Goal: Navigation & Orientation: Find specific page/section

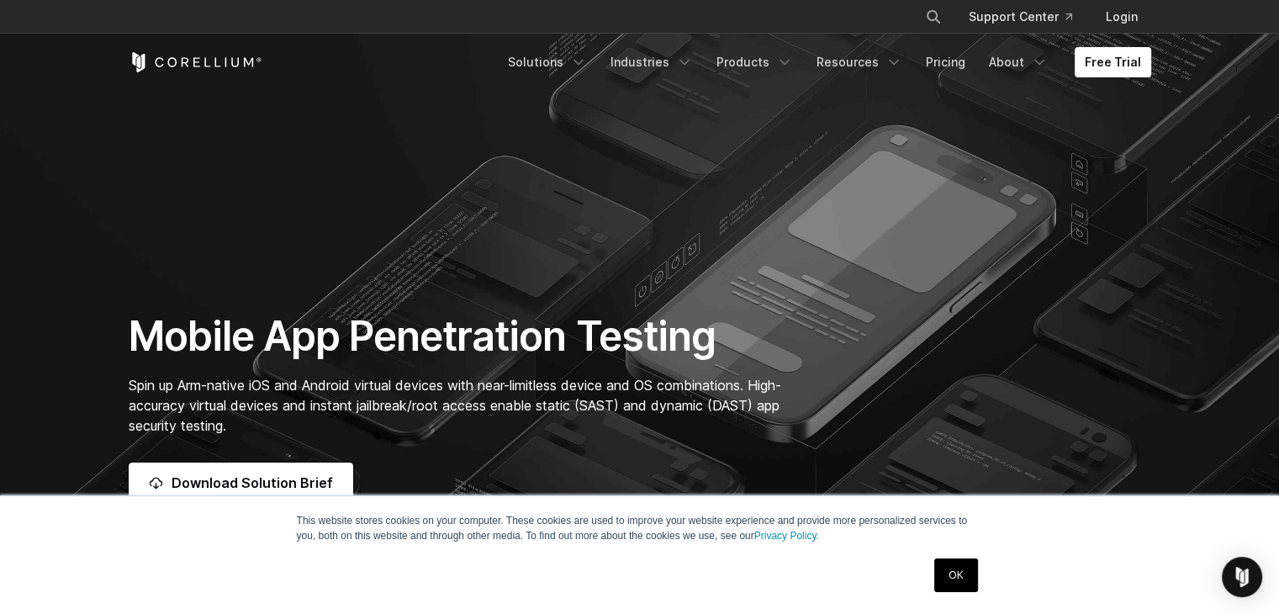
click at [242, 58] on icon "Corellium Home" at bounding box center [196, 62] width 134 height 20
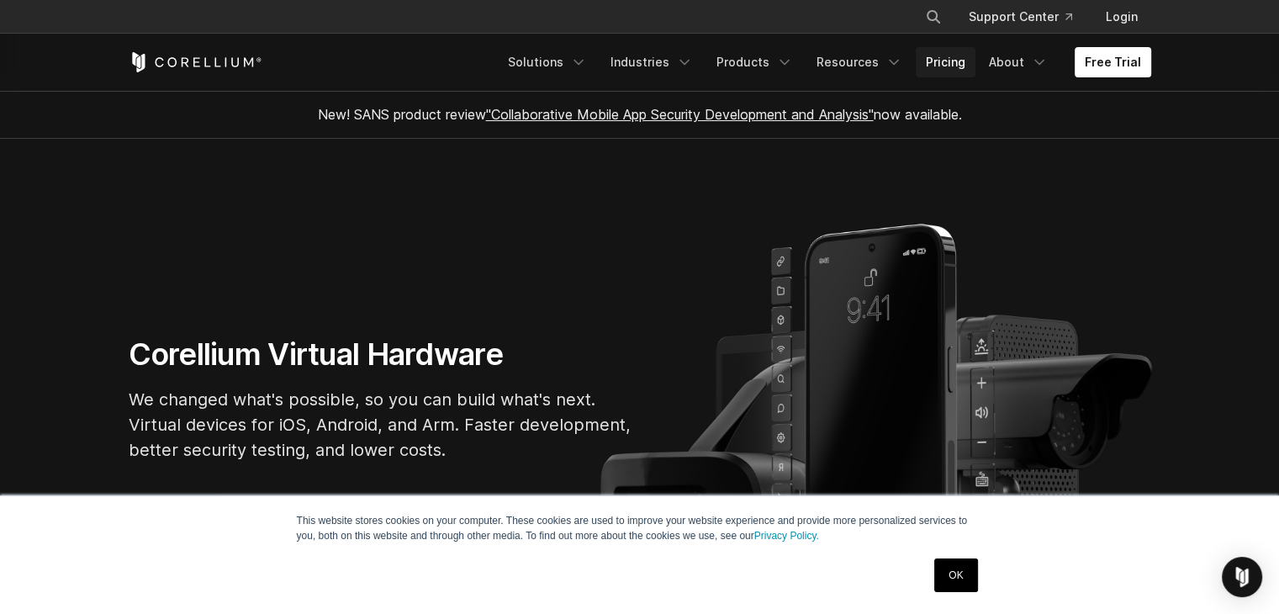
click at [922, 68] on link "Pricing" at bounding box center [946, 62] width 60 height 30
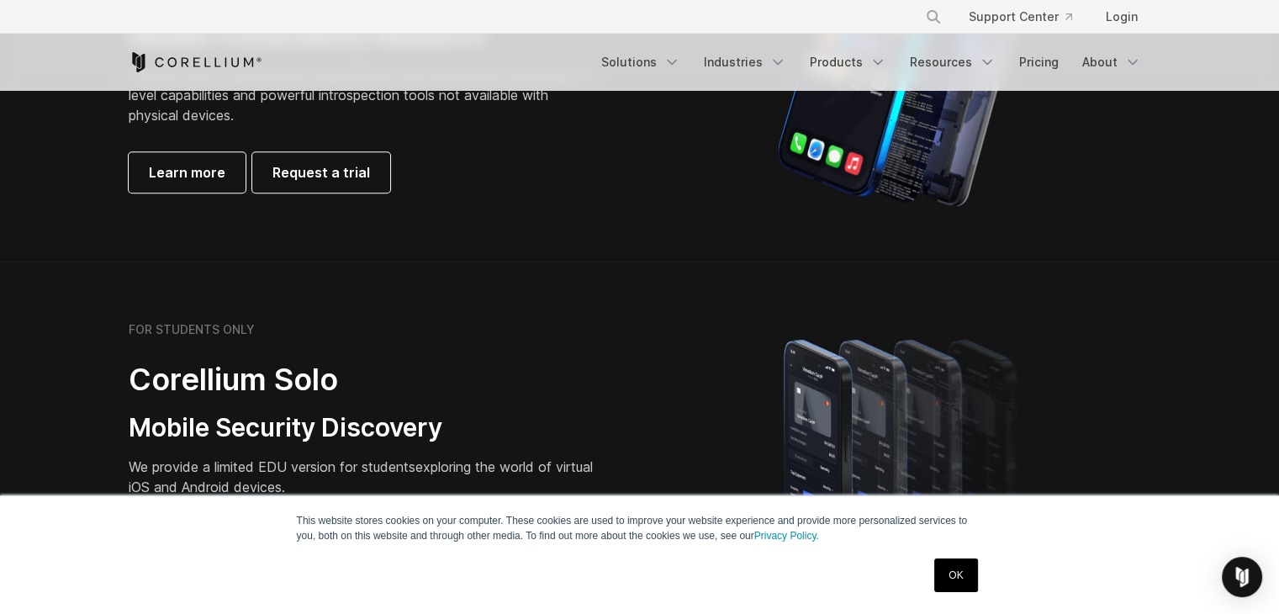
scroll to position [1009, 0]
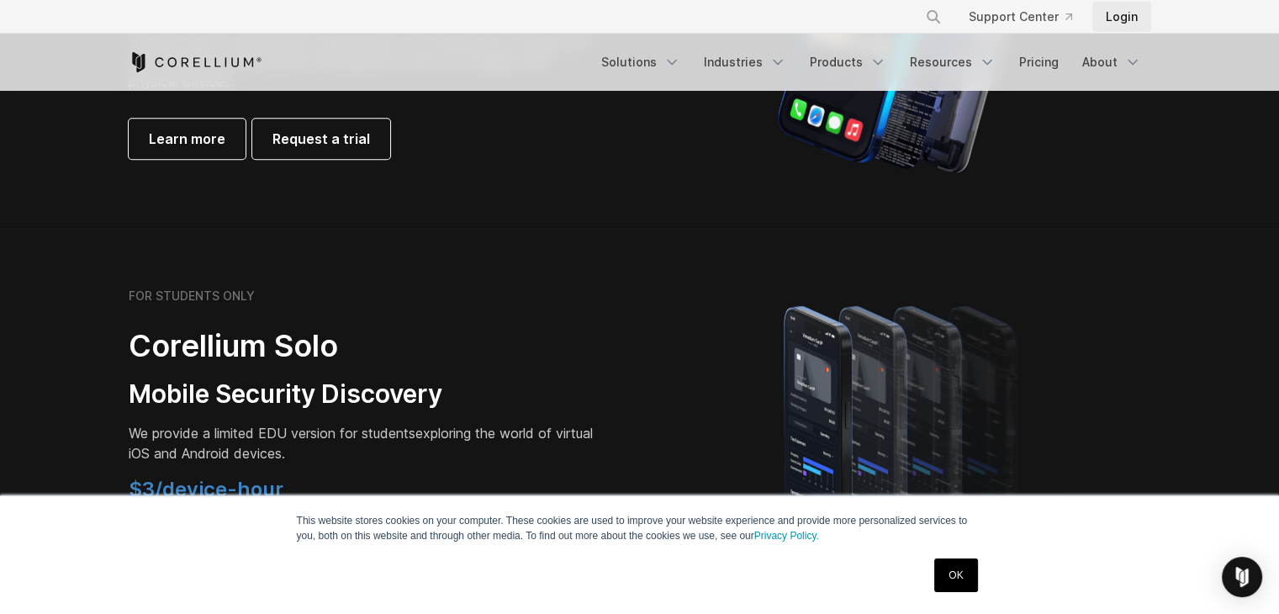
click at [1115, 11] on link "Login" at bounding box center [1121, 17] width 59 height 30
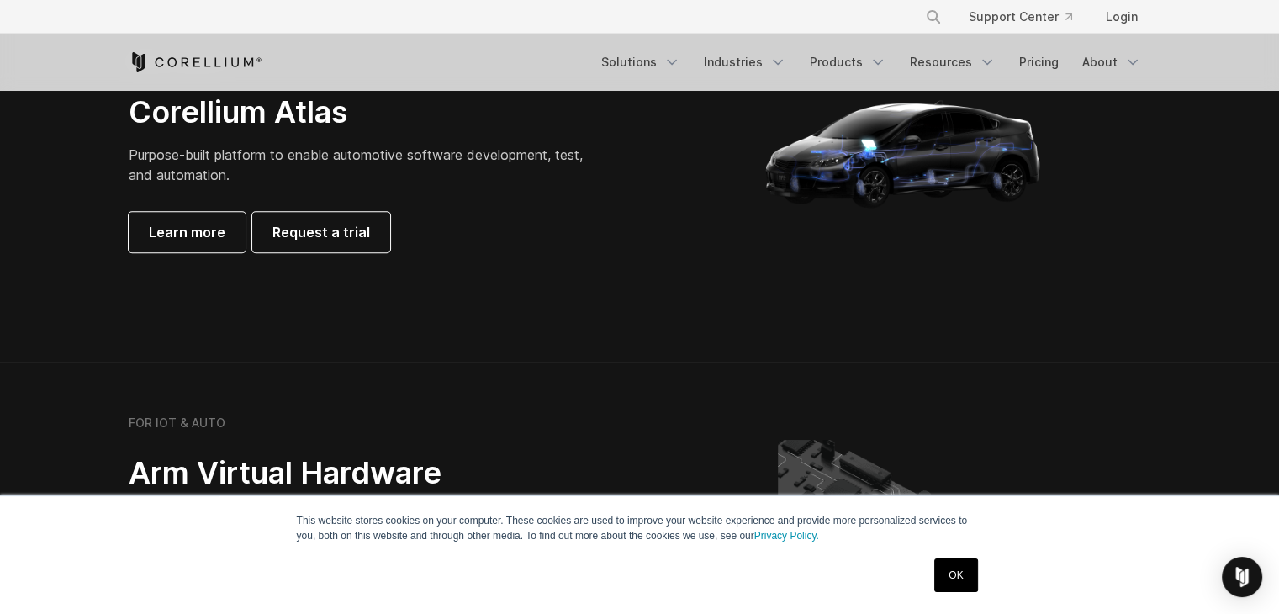
scroll to position [1682, 0]
